Goal: Task Accomplishment & Management: Complete application form

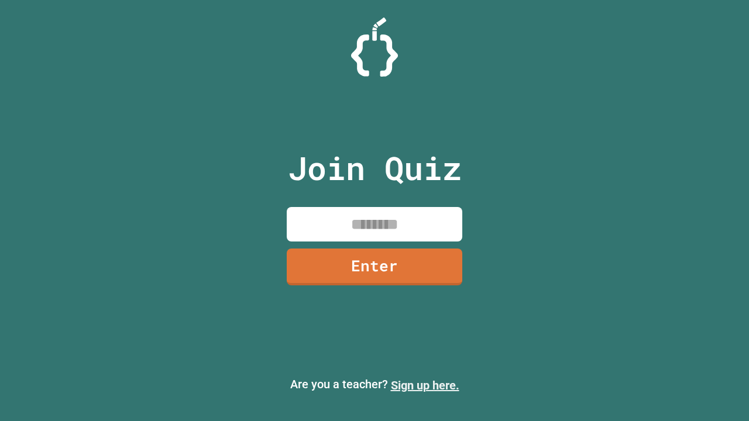
click at [425, 386] on link "Sign up here." at bounding box center [425, 386] width 68 height 14
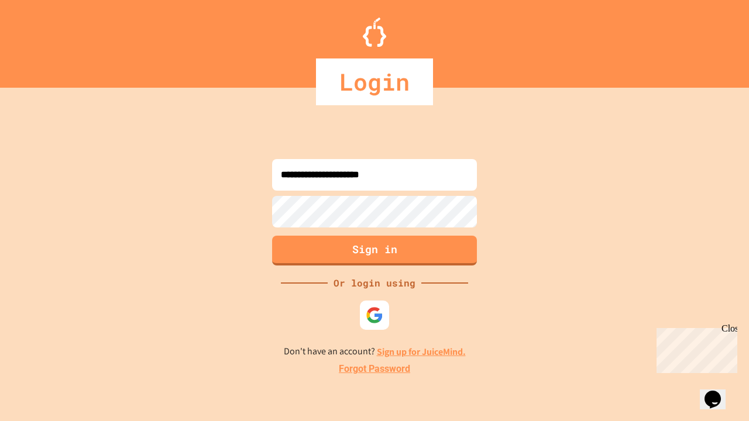
type input "**********"
